Goal: Information Seeking & Learning: Find specific fact

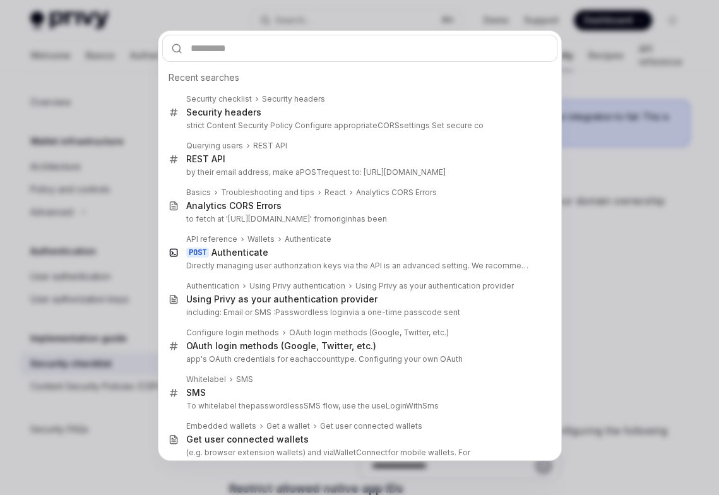
type input "**********"
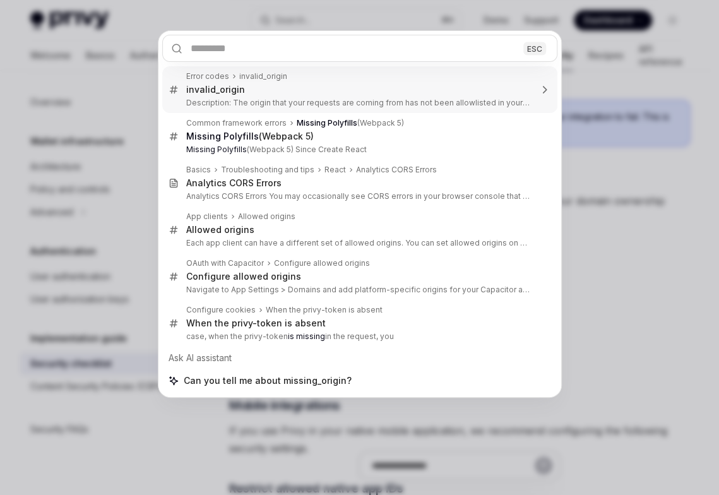
type textarea "*"
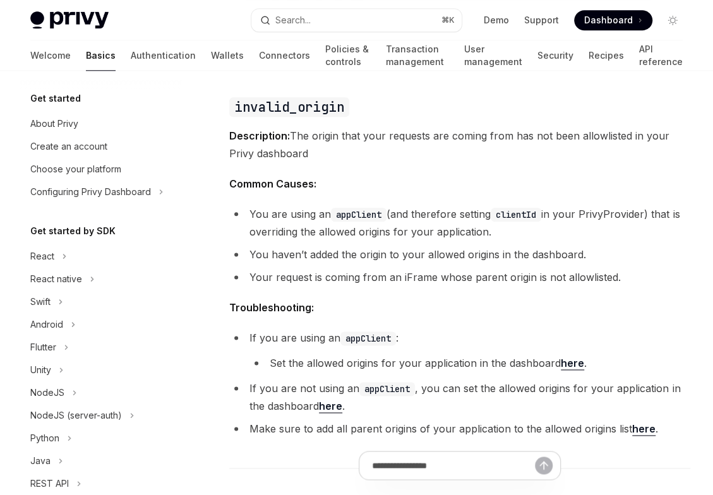
scroll to position [200, 0]
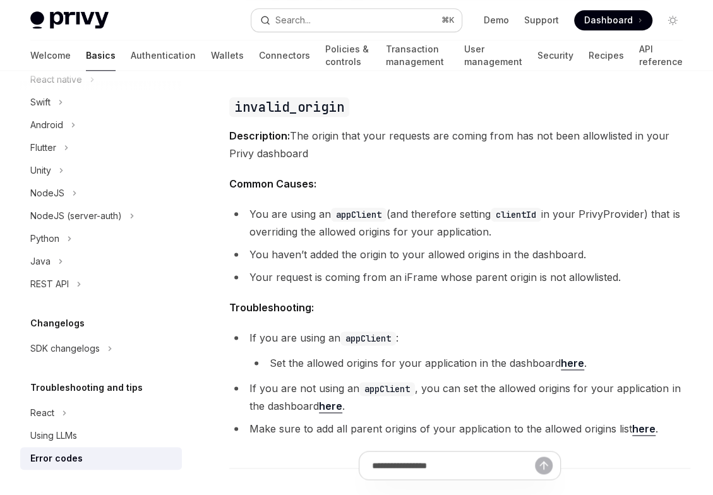
click at [314, 24] on button "Search... ⌘ K" at bounding box center [356, 20] width 211 height 23
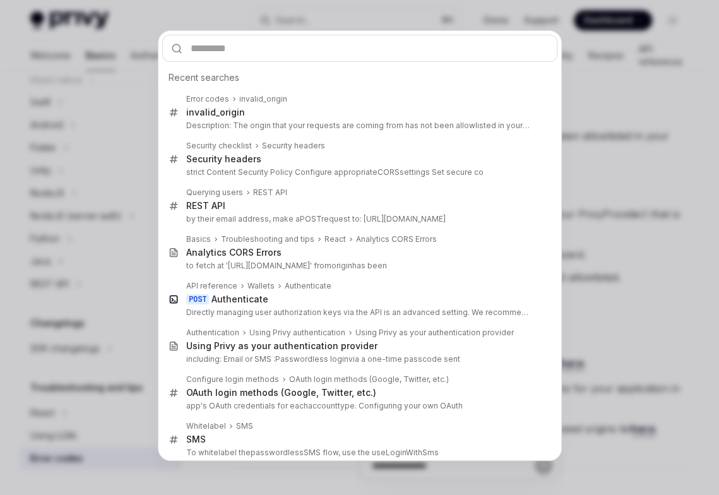
click at [299, 56] on input "text" at bounding box center [359, 48] width 395 height 27
type input "**********"
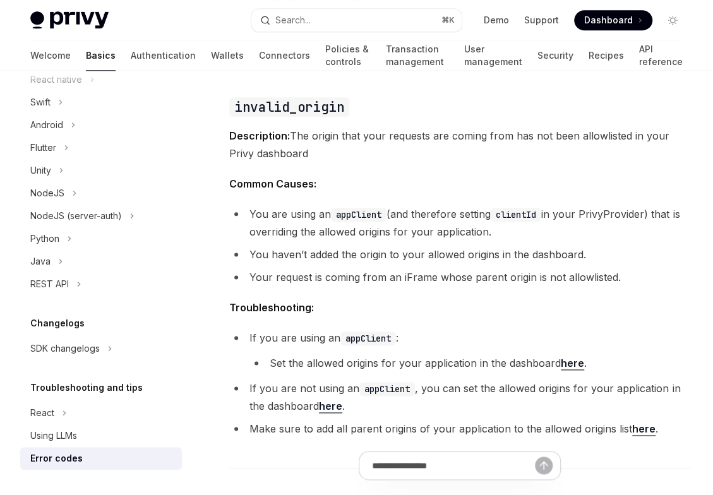
click at [426, 237] on li "You are using an appClient (and therefore setting clientId in your PrivyProvide…" at bounding box center [459, 222] width 461 height 35
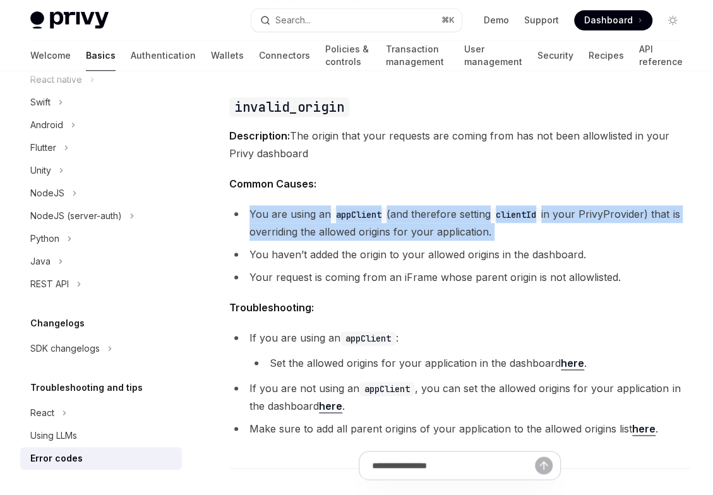
click at [426, 237] on li "You are using an appClient (and therefore setting clientId in your PrivyProvide…" at bounding box center [459, 222] width 461 height 35
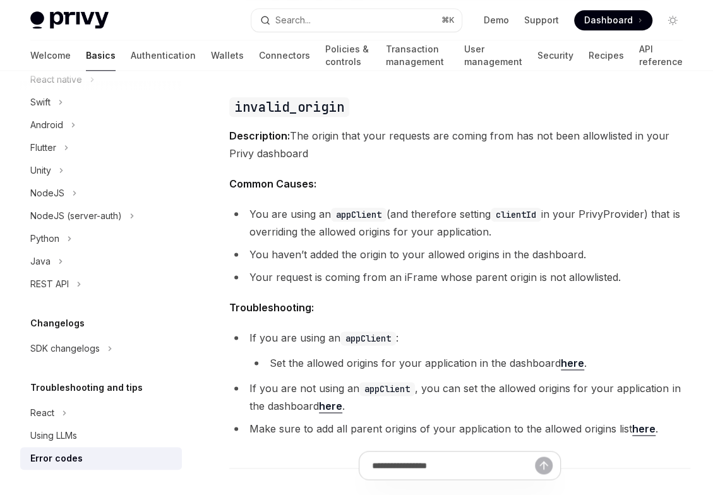
click at [390, 251] on li "You haven’t added the origin to your allowed origins in the dashboard." at bounding box center [459, 255] width 461 height 18
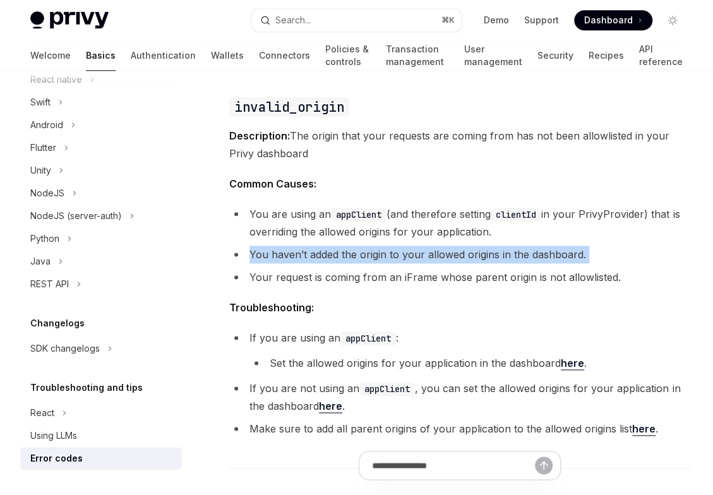
click at [390, 251] on li "You haven’t added the origin to your allowed origins in the dashboard." at bounding box center [459, 255] width 461 height 18
click at [400, 256] on li "You haven’t added the origin to your allowed origins in the dashboard." at bounding box center [459, 255] width 461 height 18
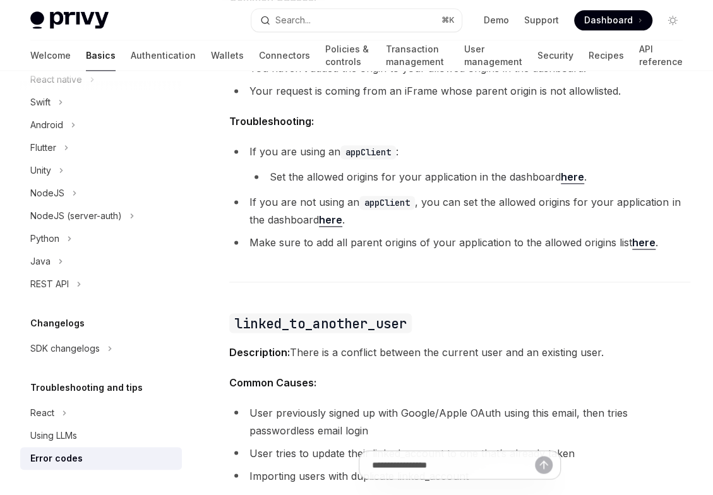
scroll to position [744, 0]
click at [407, 258] on div "This page lists common error codes you may encounter when using Privy, along wi…" at bounding box center [459, 500] width 461 height 2170
click at [409, 251] on div "This page lists common error codes you may encounter when using Privy, along wi…" at bounding box center [459, 500] width 461 height 2170
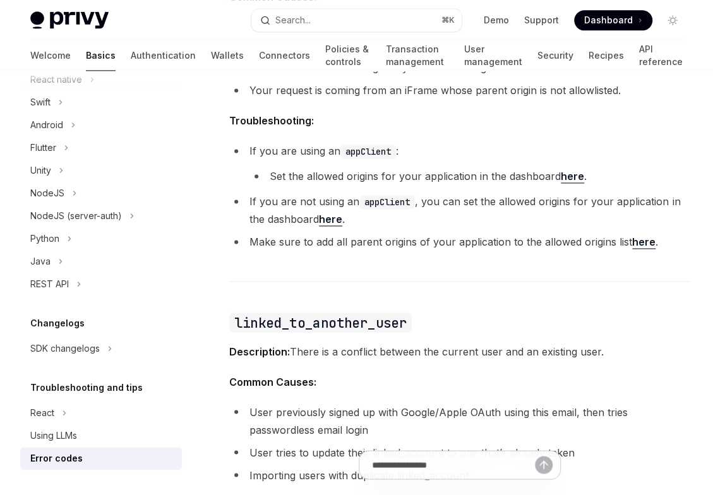
click at [409, 251] on div "This page lists common error codes you may encounter when using Privy, along wi…" at bounding box center [459, 500] width 461 height 2170
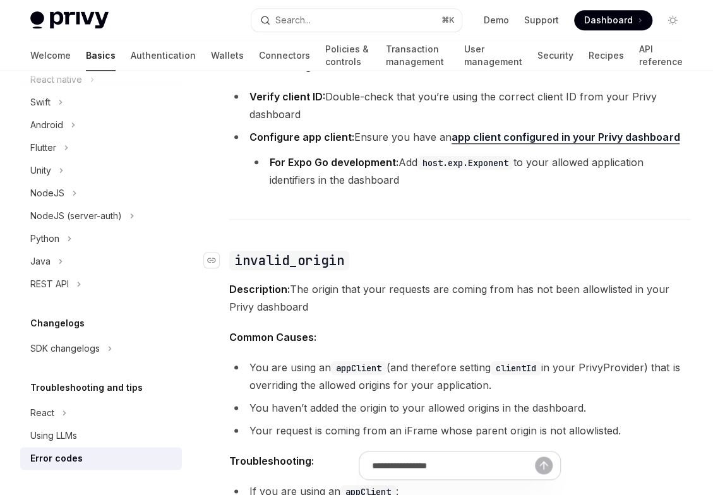
scroll to position [403, 0]
